Goal: Check status: Check status

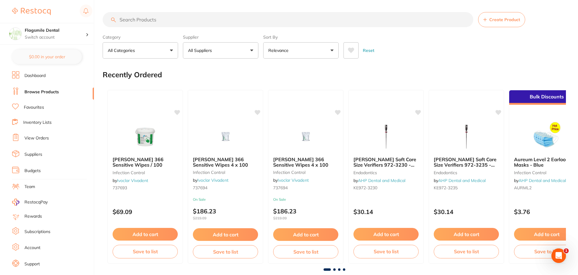
click at [41, 77] on link "Dashboard" at bounding box center [34, 76] width 21 height 6
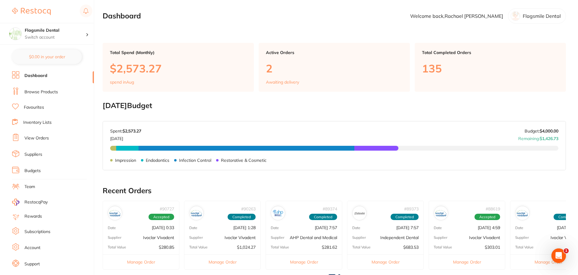
click at [38, 138] on link "View Orders" at bounding box center [36, 138] width 24 height 6
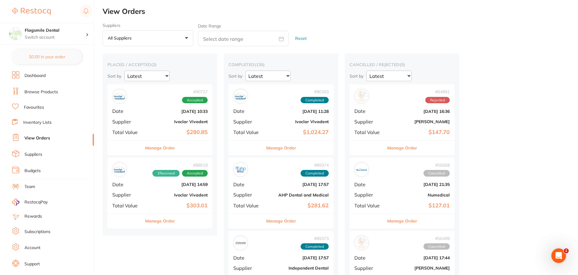
click at [159, 132] on b "$280.85" at bounding box center [177, 132] width 60 height 6
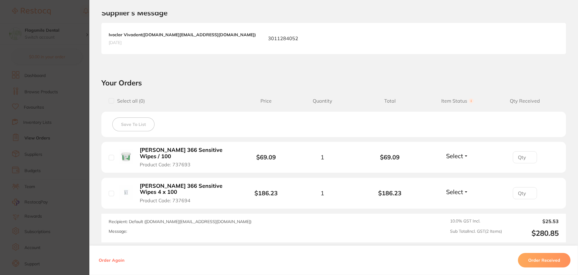
scroll to position [151, 0]
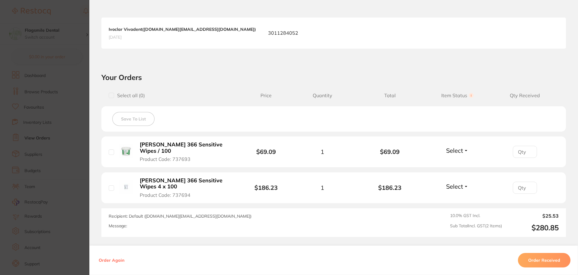
click at [548, 261] on button "Order Received" at bounding box center [544, 260] width 53 height 14
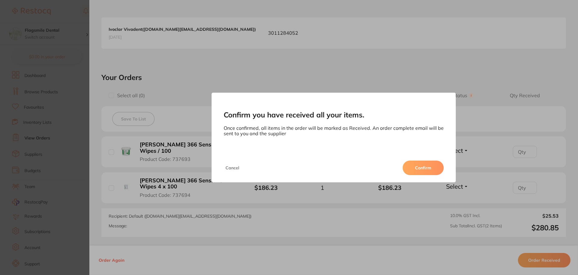
click at [420, 166] on button "Confirm" at bounding box center [423, 168] width 41 height 14
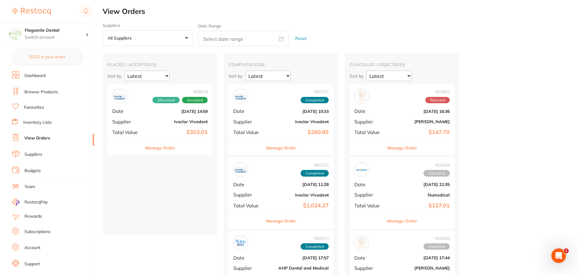
click at [164, 119] on b "Ivoclar Vivadent" at bounding box center [177, 121] width 60 height 5
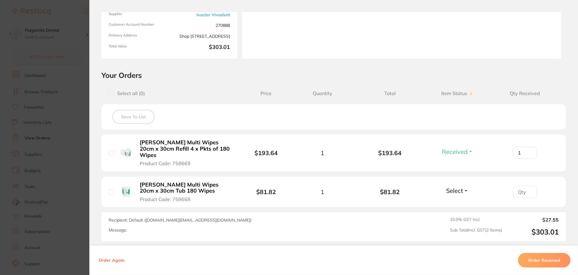
scroll to position [91, 0]
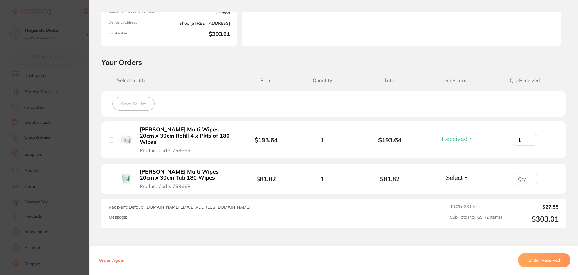
click at [33, 122] on section "Order ID: Restocq- 88619 Order Information 1 Received Accepted Order Order Date…" at bounding box center [289, 137] width 578 height 275
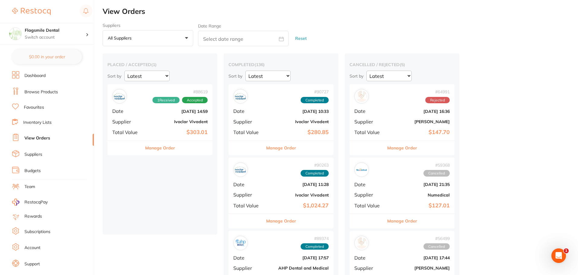
click at [284, 147] on button "Manage Order" at bounding box center [281, 148] width 30 height 14
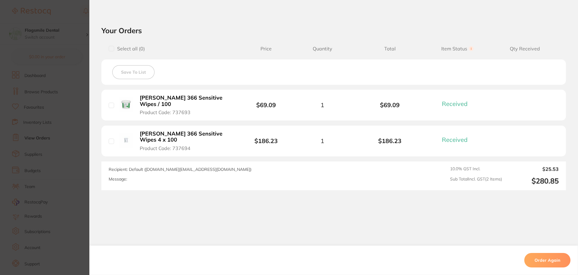
scroll to position [151, 0]
drag, startPoint x: 53, startPoint y: 40, endPoint x: 54, endPoint y: 43, distance: 3.4
click at [54, 43] on section "Order ID: Restocq- 90727 Order Information 2 Received Completed Order Order Dat…" at bounding box center [289, 137] width 578 height 275
